Goal: Communication & Community: Participate in discussion

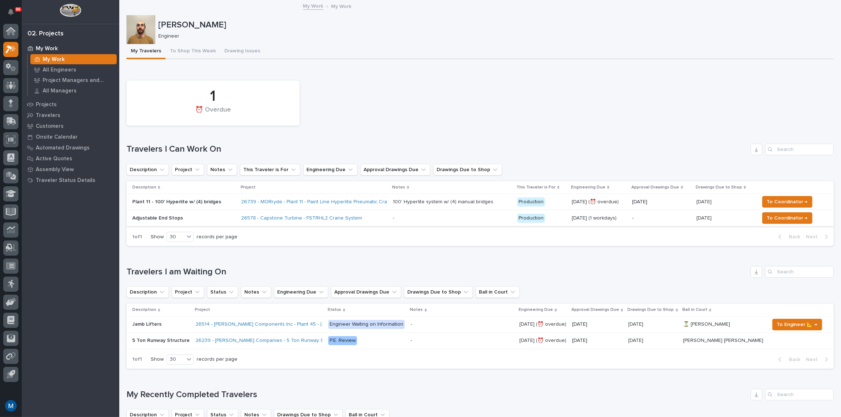
scroll to position [33, 0]
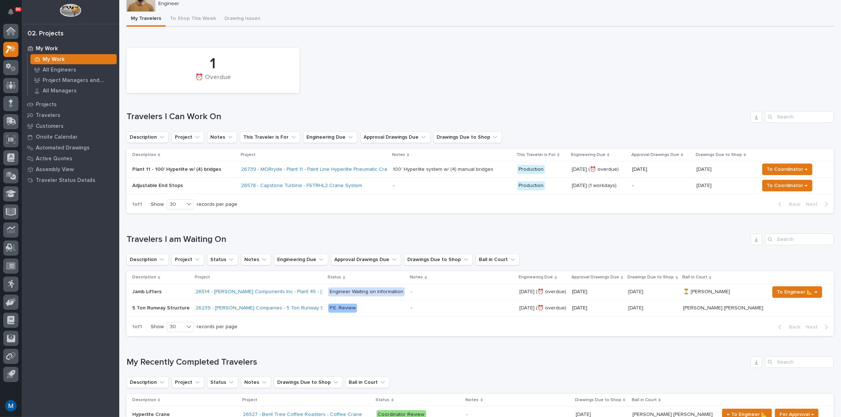
click at [216, 183] on p "Adjustable End Stops" at bounding box center [183, 186] width 103 height 6
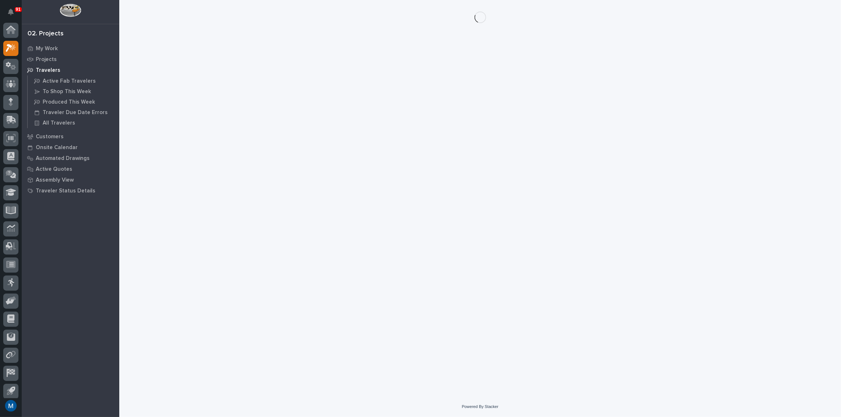
scroll to position [18, 0]
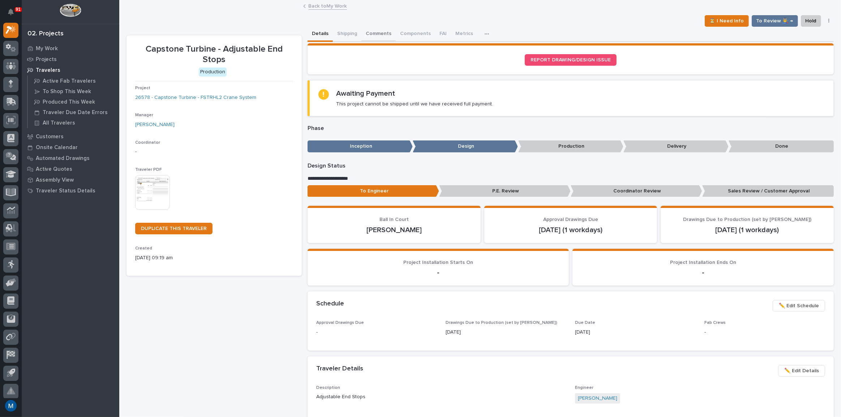
click at [372, 29] on button "Comments" at bounding box center [378, 34] width 34 height 15
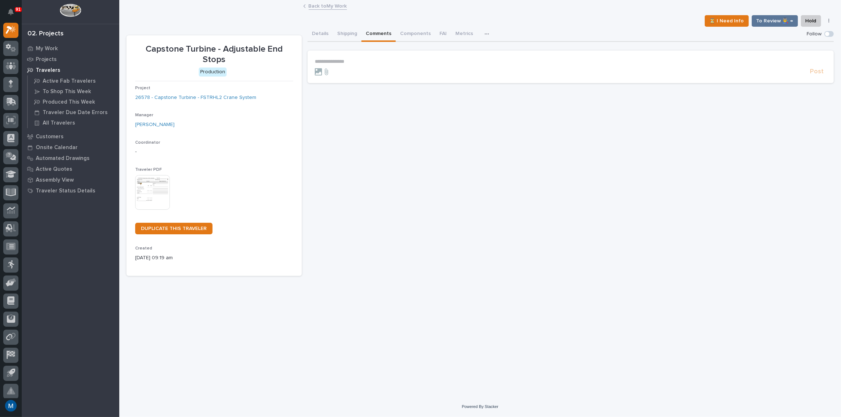
click at [329, 60] on p "**********" at bounding box center [571, 62] width 512 height 6
click at [333, 72] on span "[PERSON_NAME] [PERSON_NAME]" at bounding box center [358, 71] width 82 height 5
click at [370, 65] on p "**********" at bounding box center [571, 62] width 512 height 7
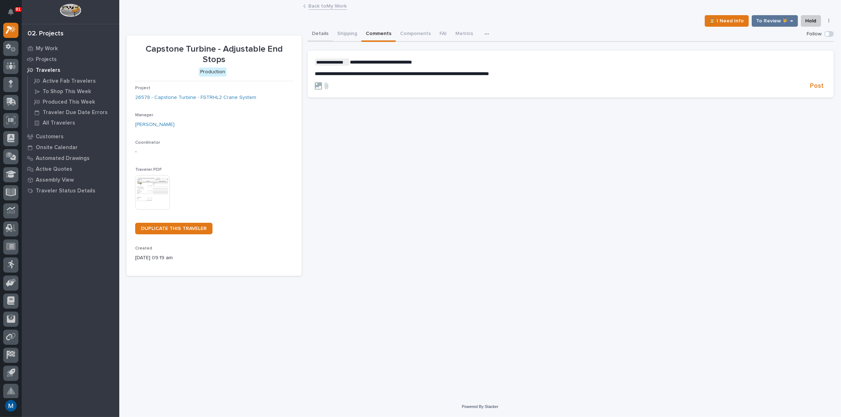
click at [319, 31] on button "Details" at bounding box center [320, 34] width 25 height 15
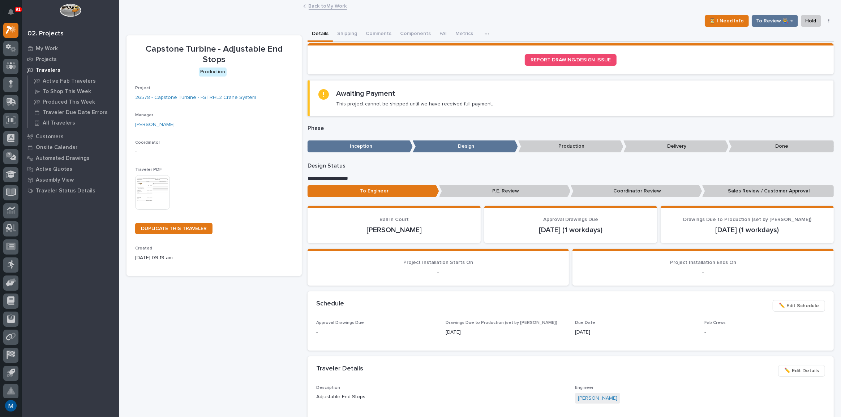
click at [609, 186] on p "Coordinator Review" at bounding box center [637, 191] width 132 height 12
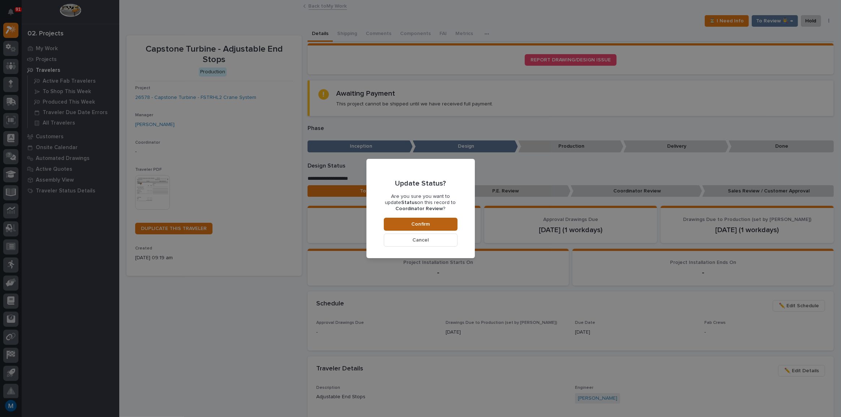
click at [438, 220] on button "Confirm" at bounding box center [421, 224] width 74 height 13
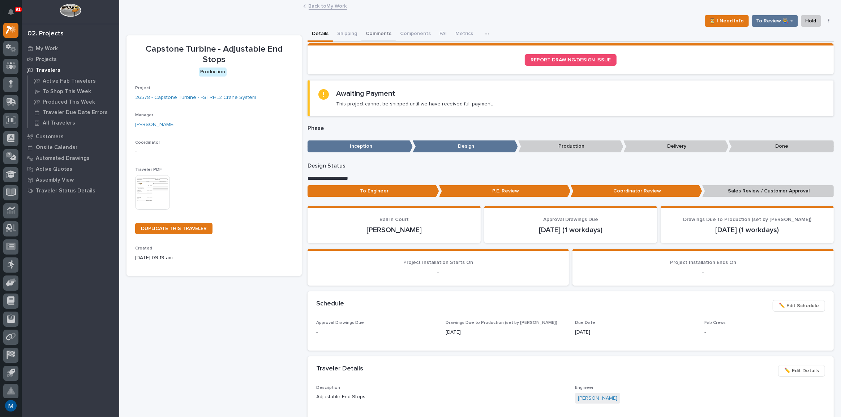
click at [378, 35] on button "Comments" at bounding box center [378, 34] width 34 height 15
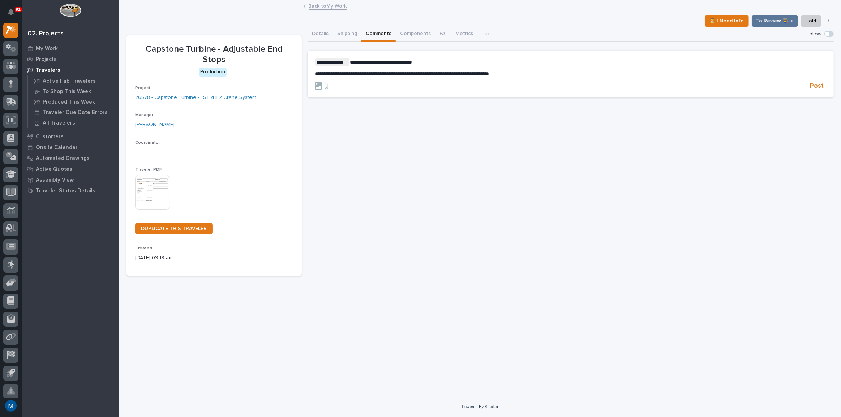
click at [818, 93] on section "**********" at bounding box center [571, 74] width 526 height 47
click at [819, 89] on span "Post" at bounding box center [817, 86] width 14 height 8
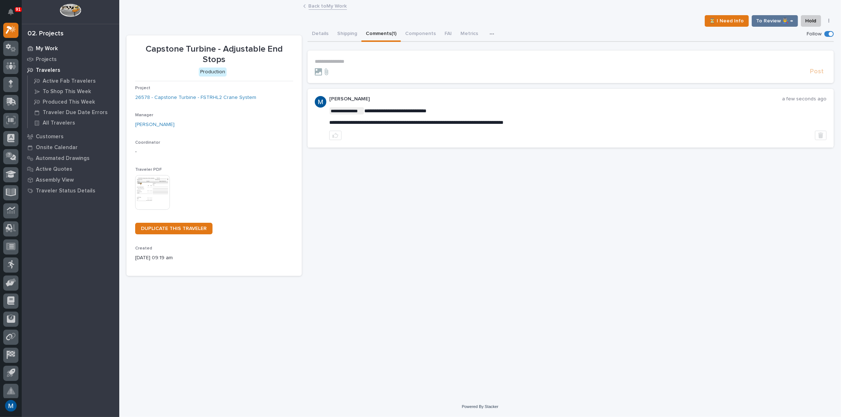
click at [53, 46] on p "My Work" at bounding box center [47, 49] width 22 height 7
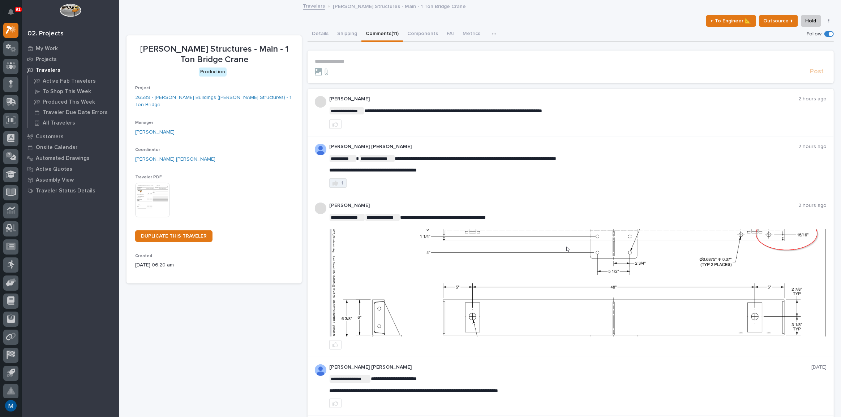
click at [335, 180] on icon "button" at bounding box center [336, 183] width 6 height 6
click at [330, 123] on button "button" at bounding box center [335, 124] width 12 height 9
click at [39, 47] on p "My Work" at bounding box center [47, 49] width 22 height 7
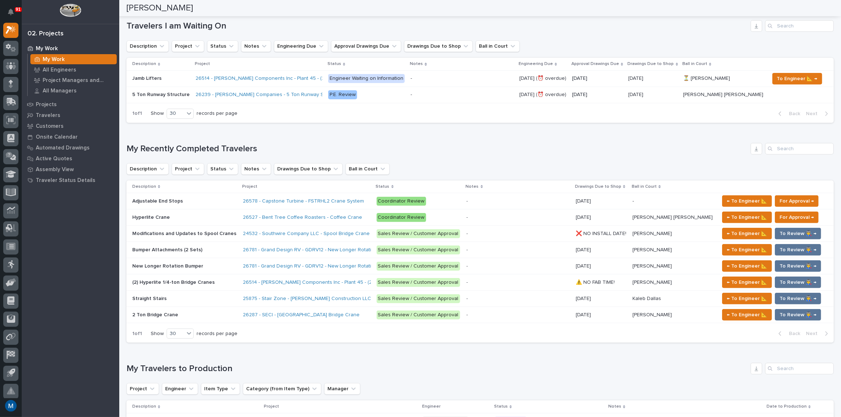
scroll to position [197, 0]
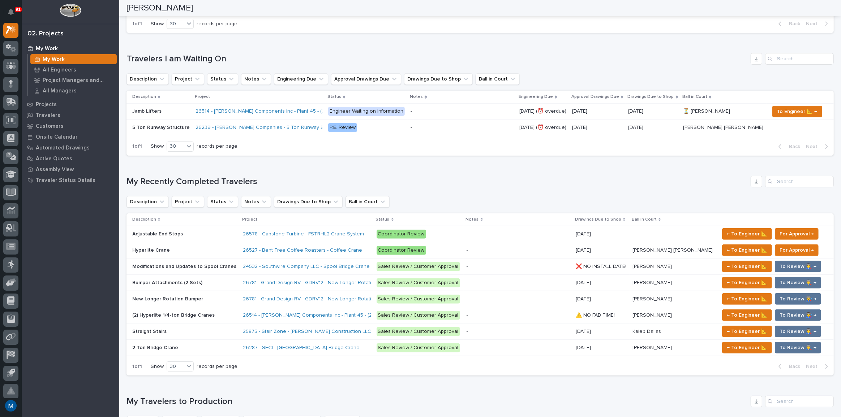
drag, startPoint x: 734, startPoint y: 249, endPoint x: 430, endPoint y: 206, distance: 306.5
click at [430, 207] on div "My Recently Completed Travelers Description Project Status Notes Drawings Due t…" at bounding box center [479, 276] width 707 height 200
